Goal: Check status: Check status

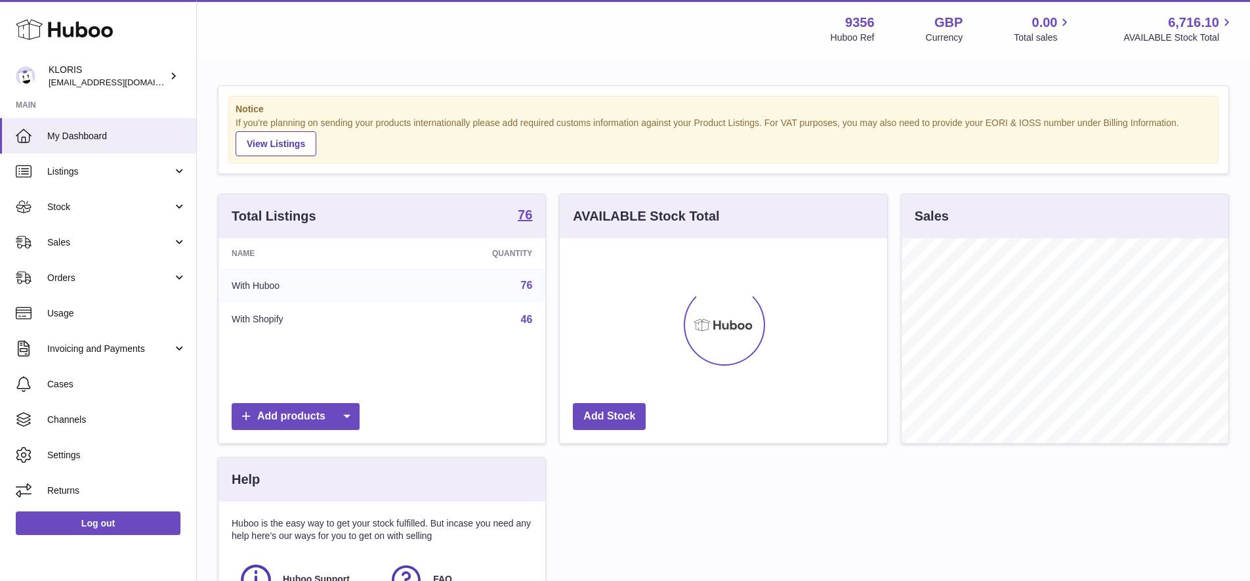
scroll to position [205, 327]
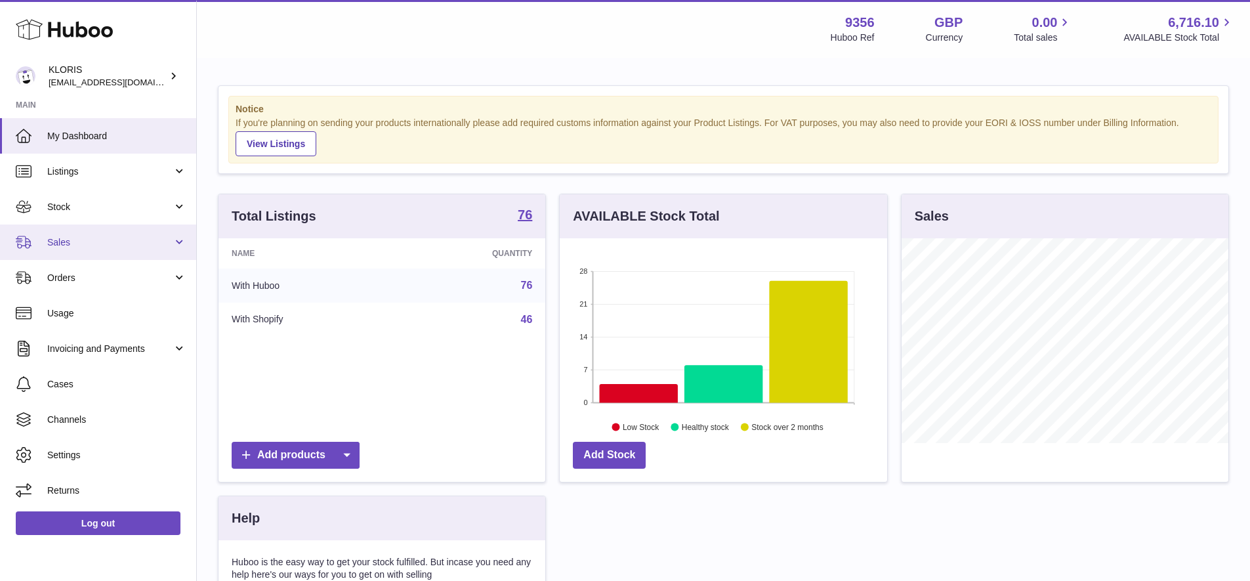
click at [63, 237] on span "Sales" at bounding box center [109, 242] width 125 height 12
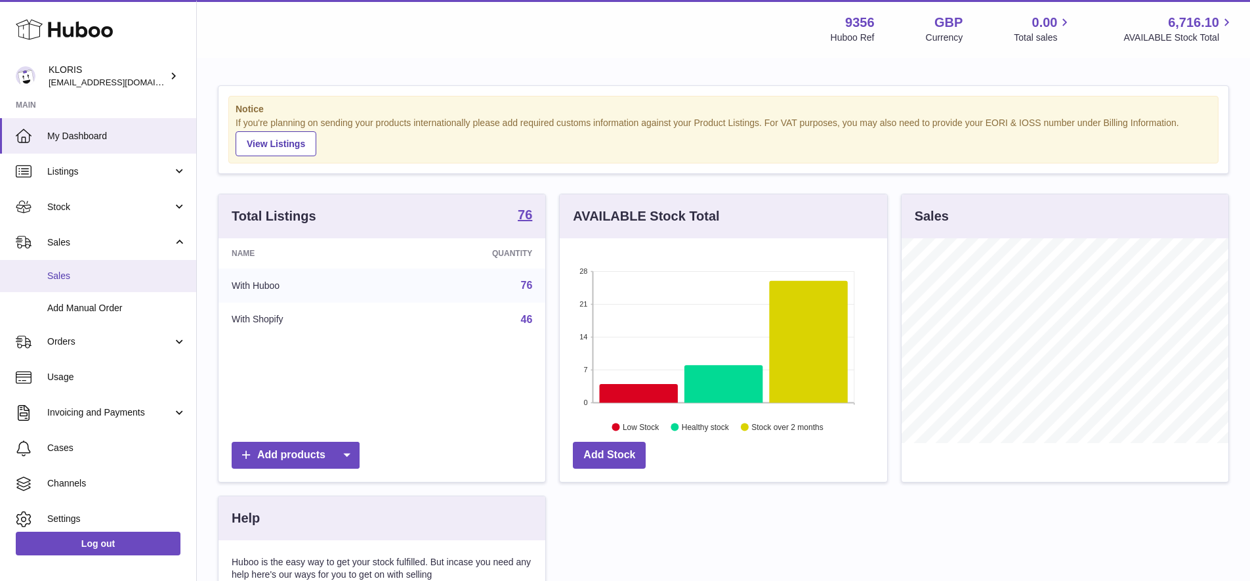
click at [70, 273] on span "Sales" at bounding box center [116, 276] width 139 height 12
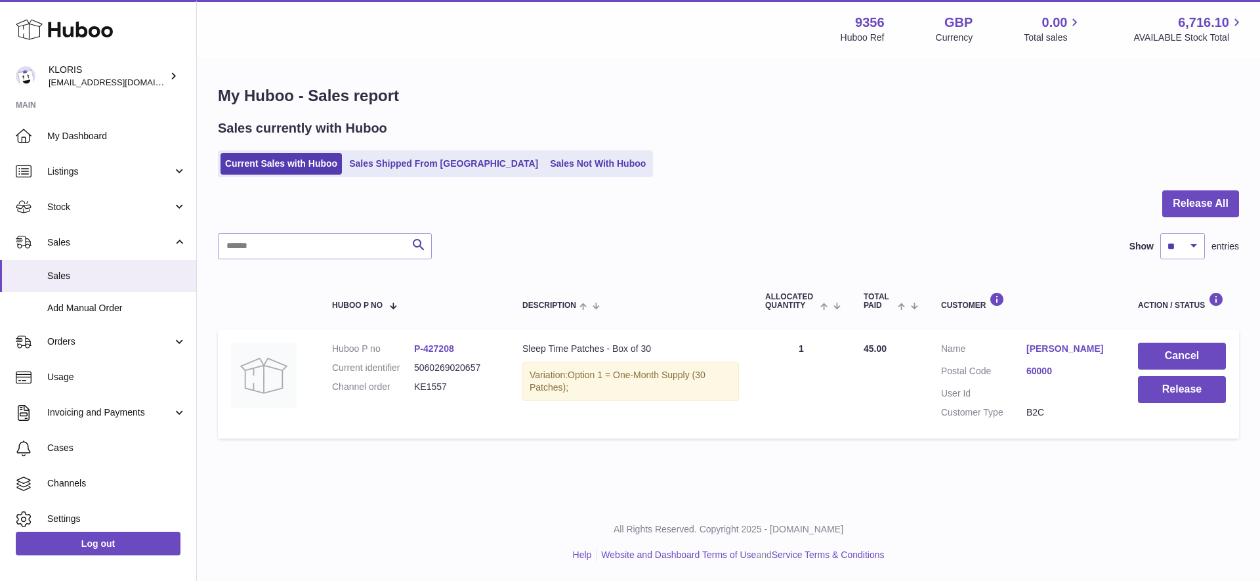
click at [1061, 343] on link "[PERSON_NAME]" at bounding box center [1068, 349] width 85 height 12
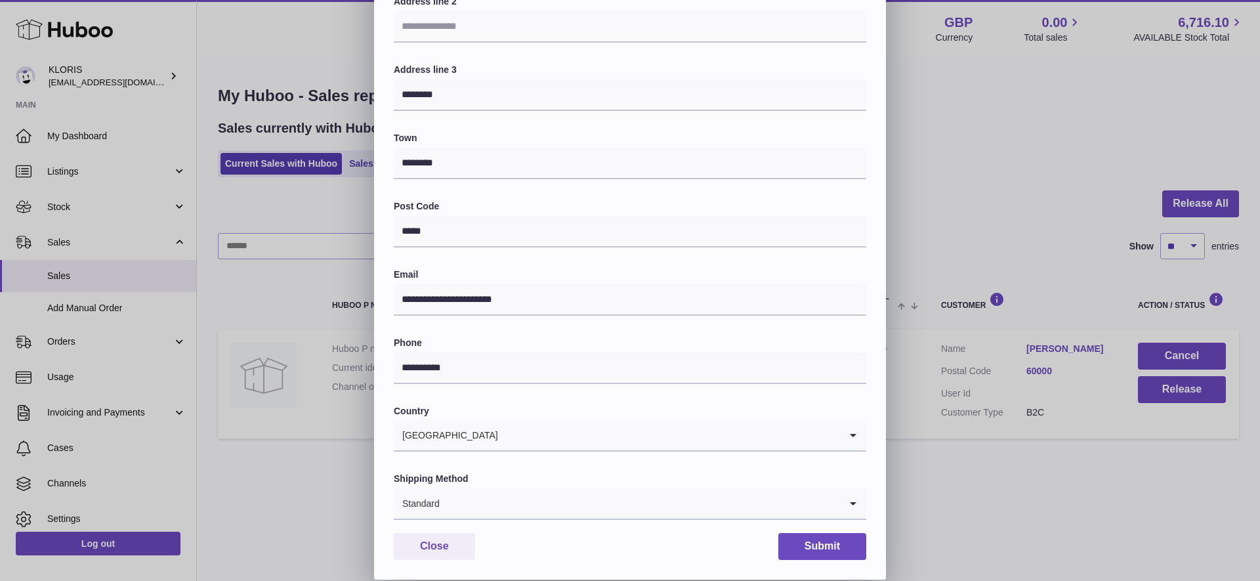
scroll to position [240, 0]
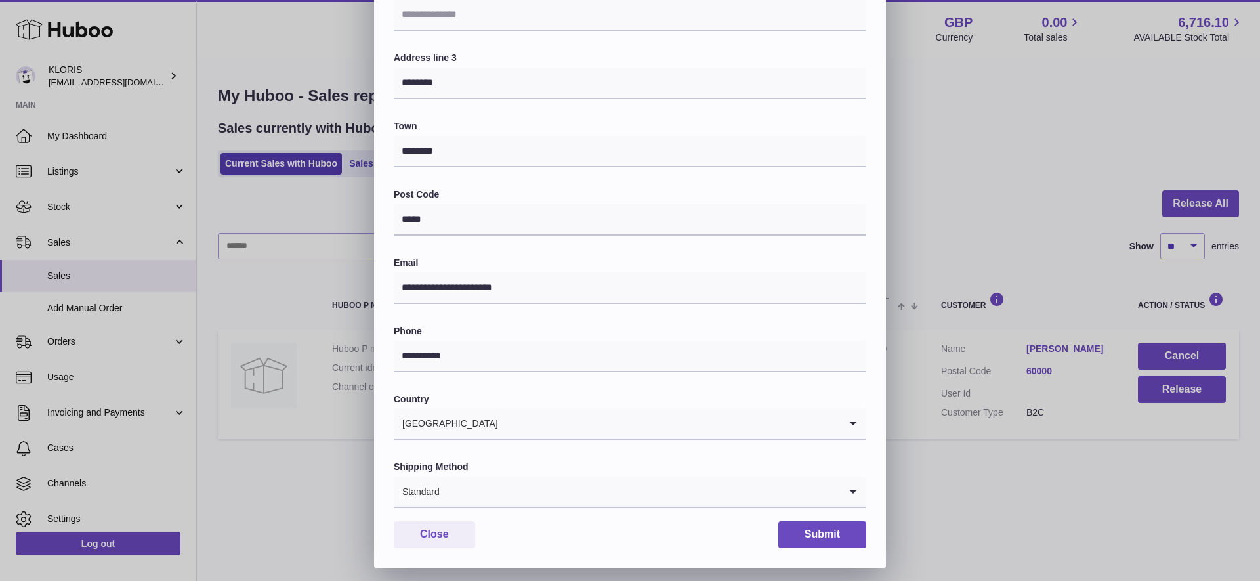
click at [854, 482] on icon "Search for option" at bounding box center [853, 491] width 26 height 30
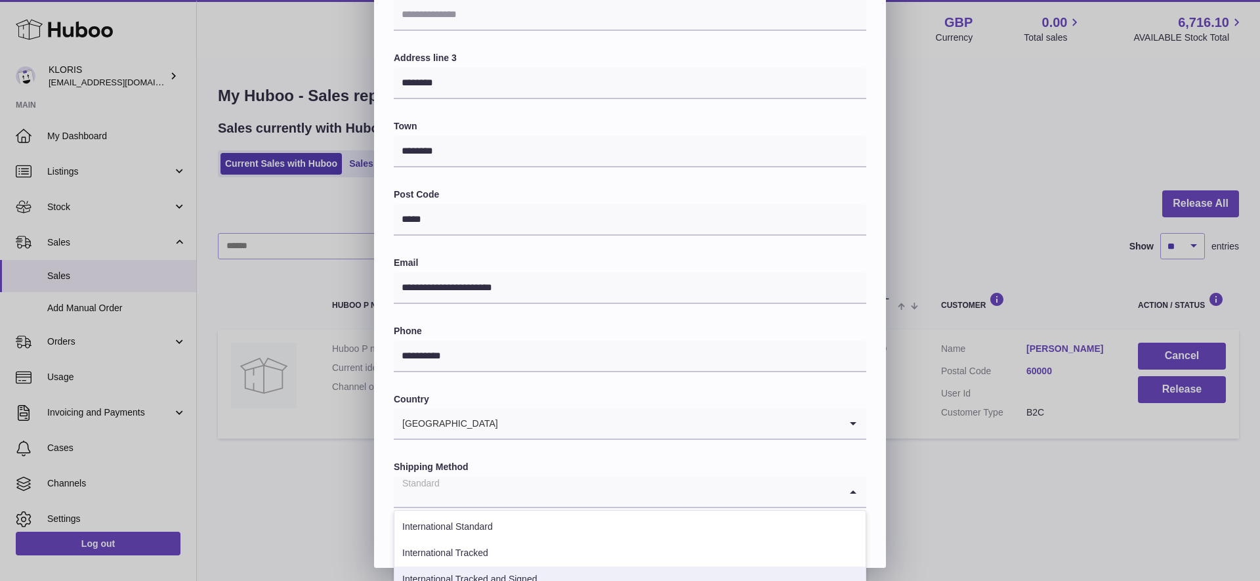
click at [500, 572] on li "International Tracked and Signed" at bounding box center [629, 579] width 471 height 26
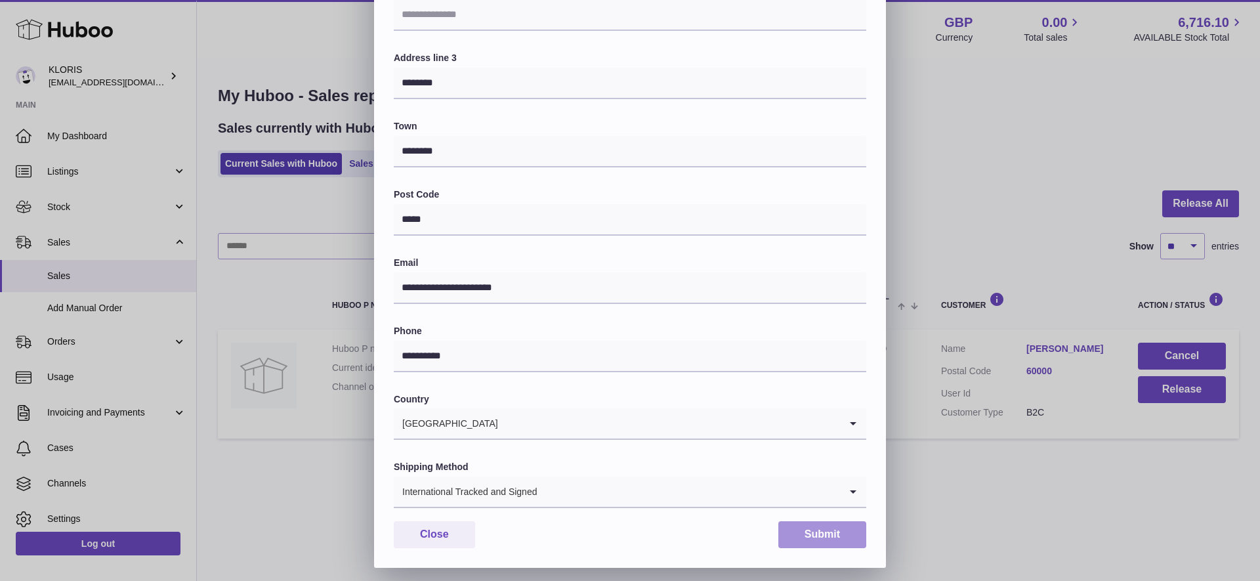
click at [820, 529] on button "Submit" at bounding box center [822, 534] width 88 height 27
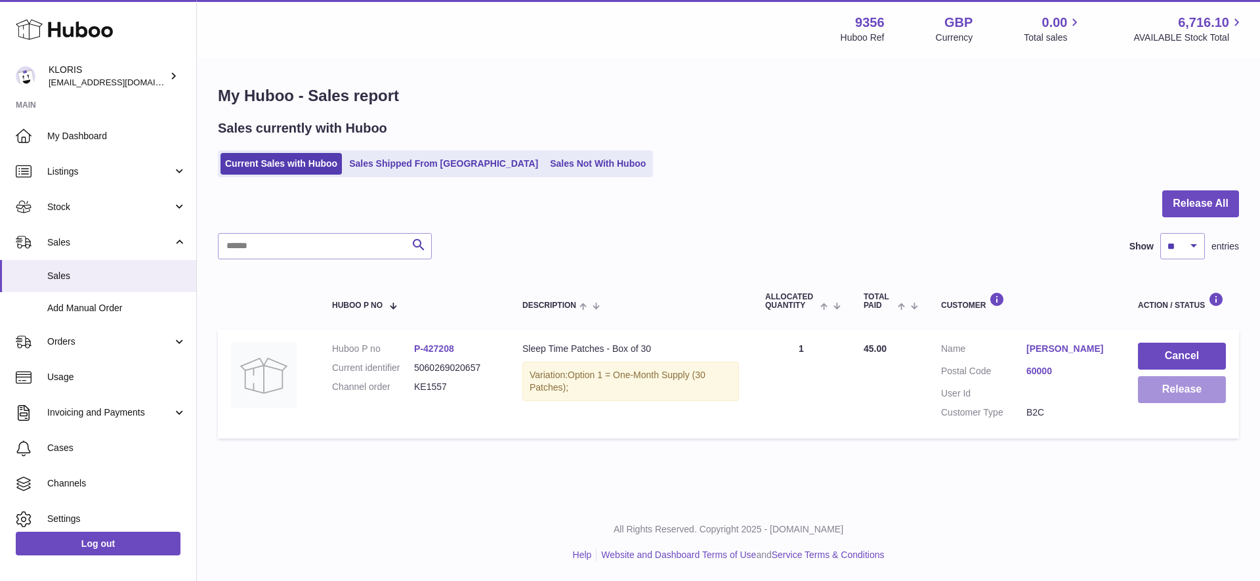
click at [1181, 389] on button "Release" at bounding box center [1182, 389] width 88 height 27
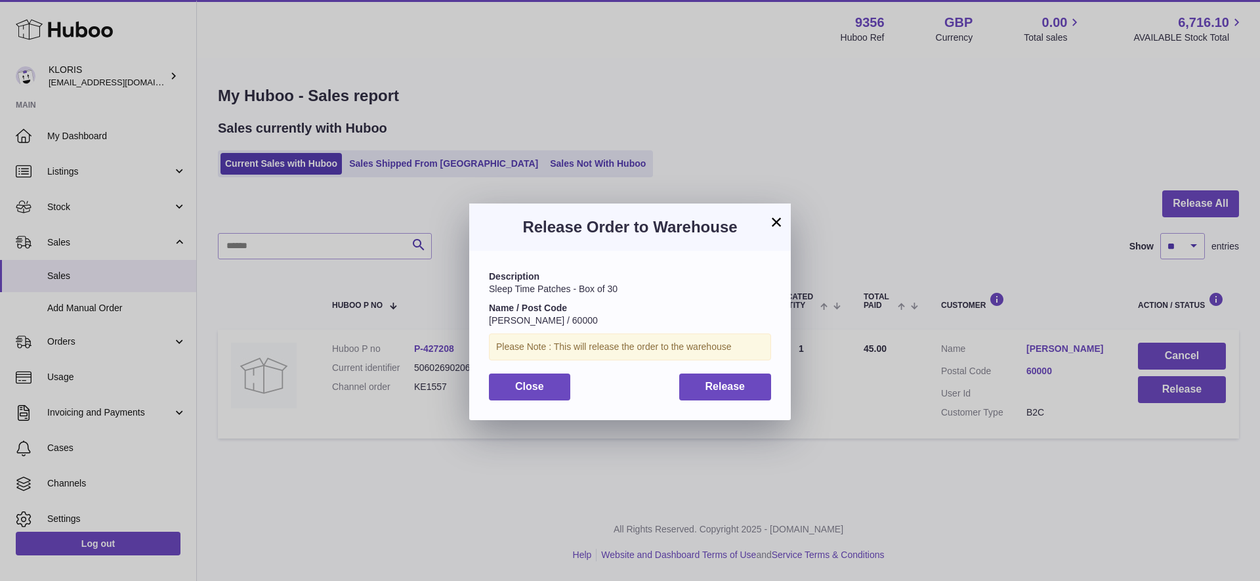
click at [729, 384] on span "Release" at bounding box center [725, 386] width 40 height 11
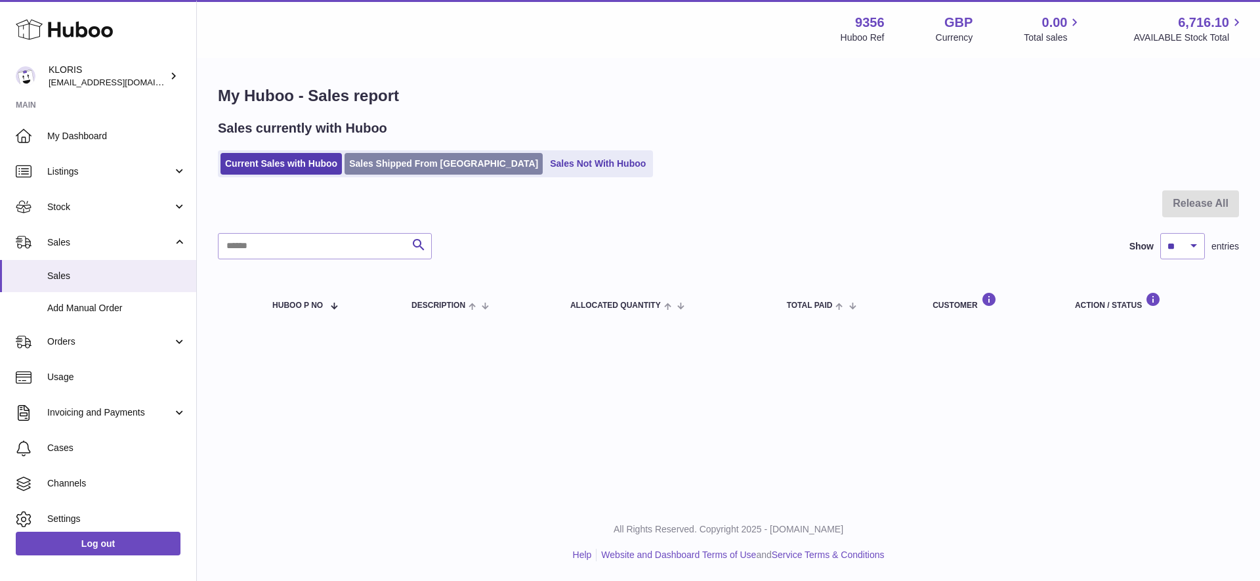
click at [412, 167] on link "Sales Shipped From [GEOGRAPHIC_DATA]" at bounding box center [444, 164] width 198 height 22
